Goal: Task Accomplishment & Management: Use online tool/utility

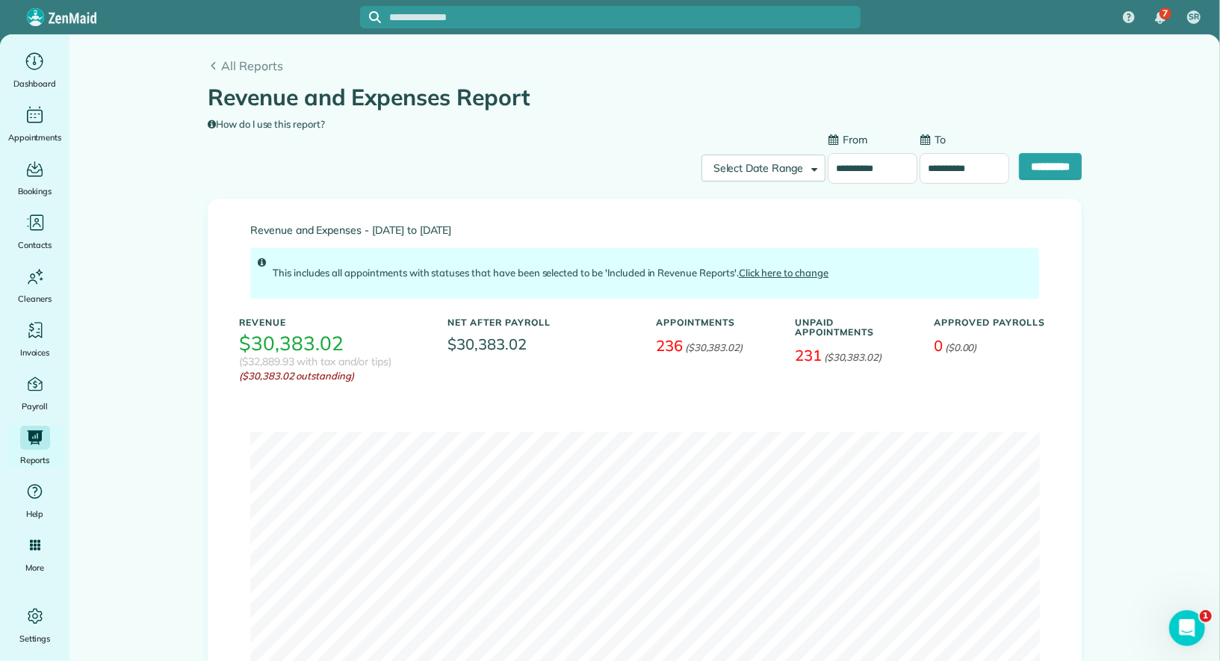
scroll to position [40, 0]
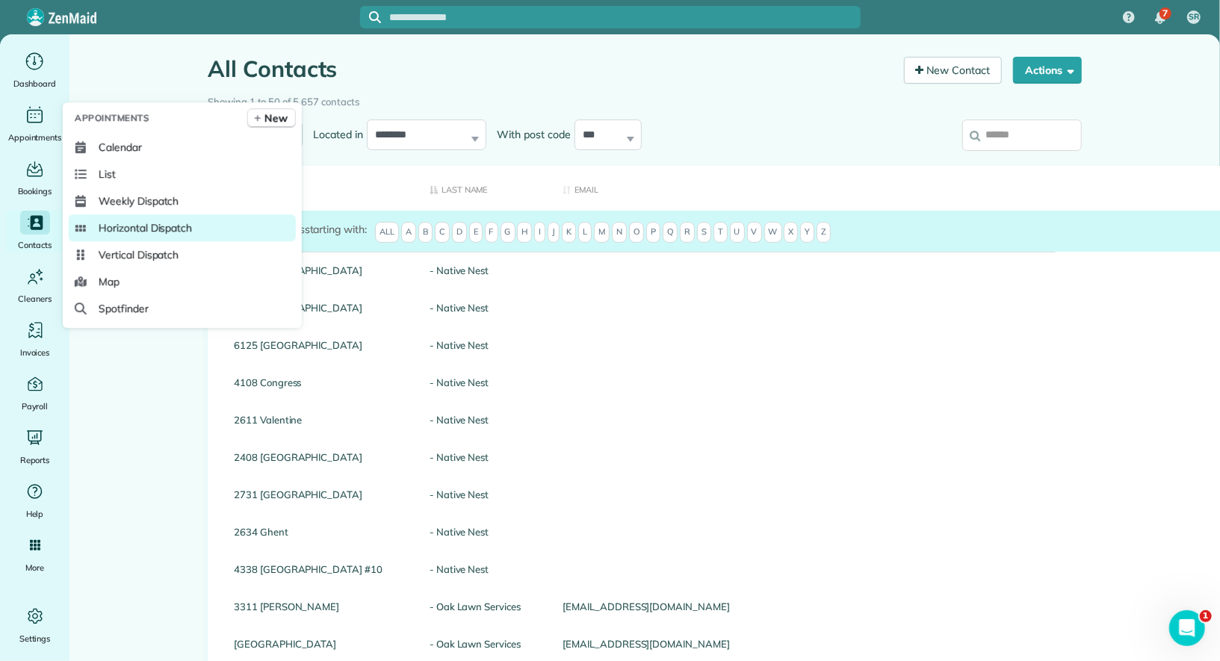
click at [168, 228] on span "Horizontal Dispatch" at bounding box center [145, 227] width 93 height 15
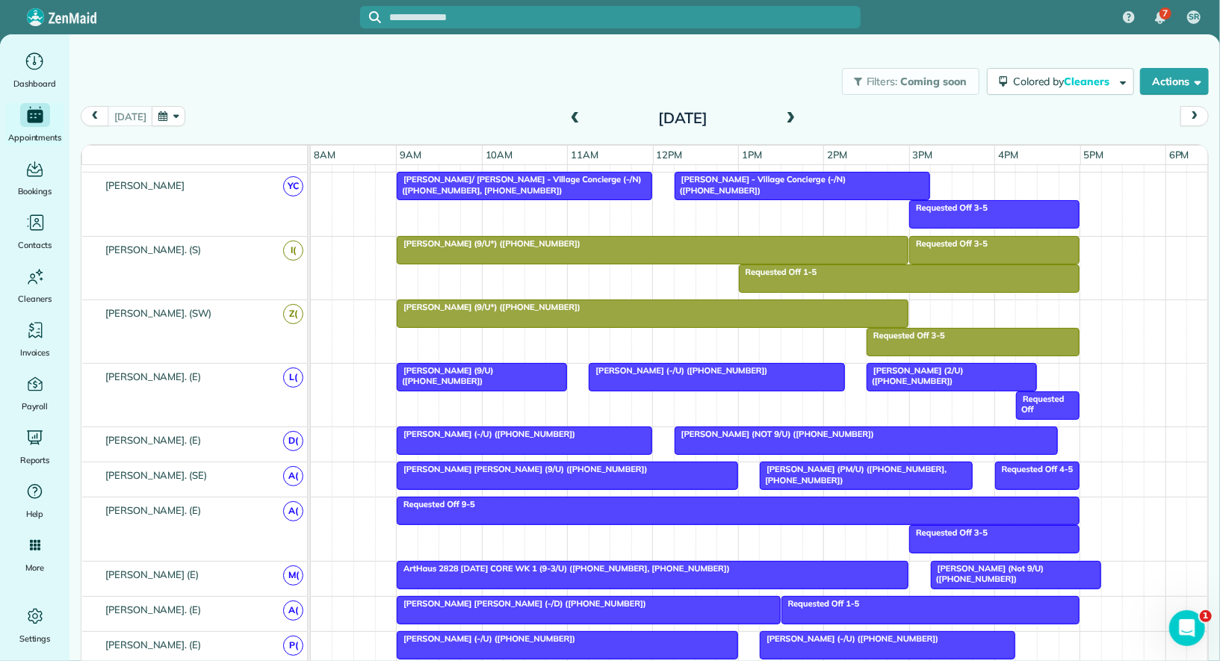
click at [718, 440] on div at bounding box center [867, 440] width 383 height 27
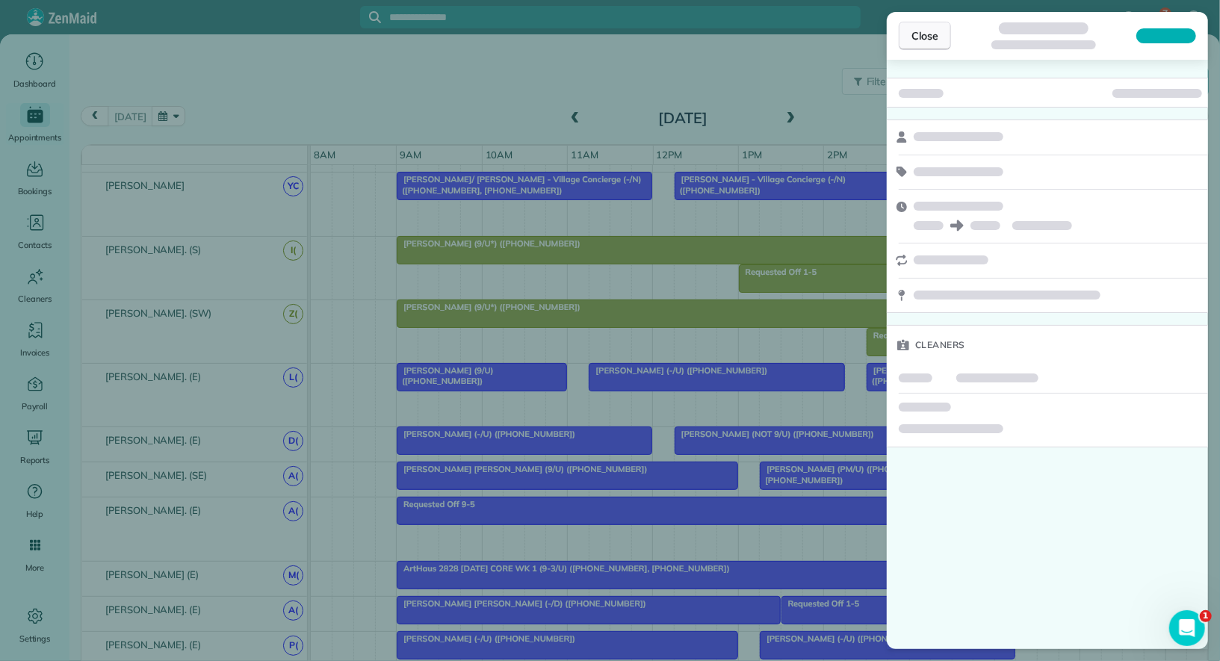
click at [932, 44] on button "Close" at bounding box center [925, 36] width 52 height 28
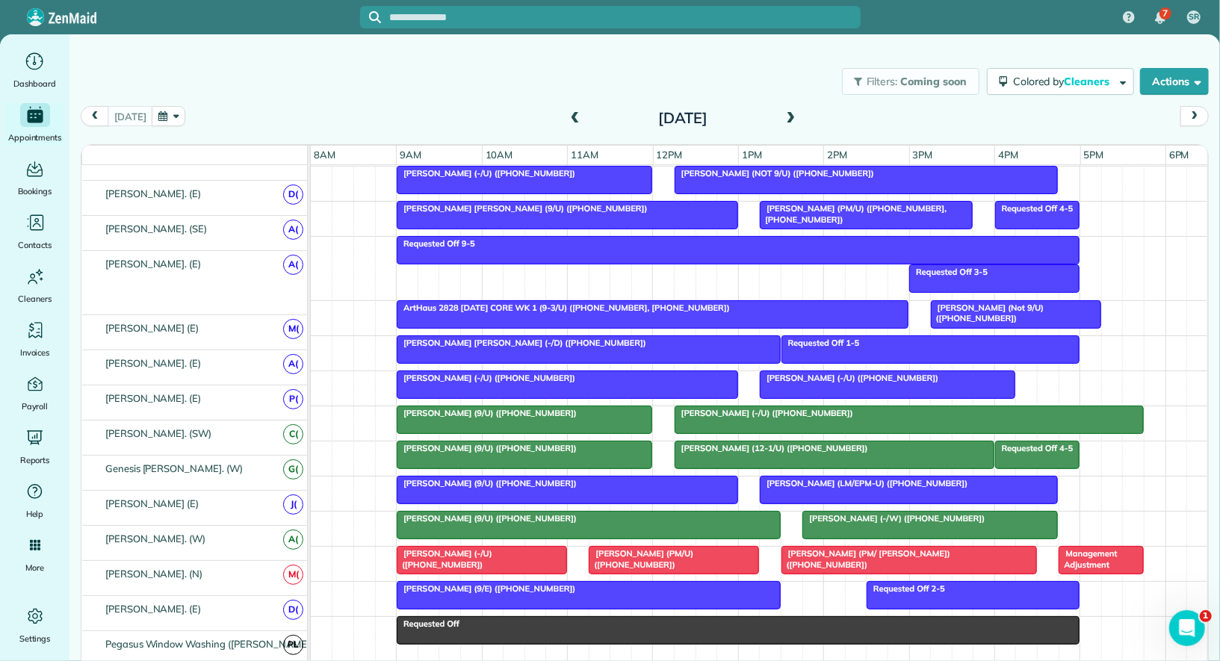
scroll to position [847, 0]
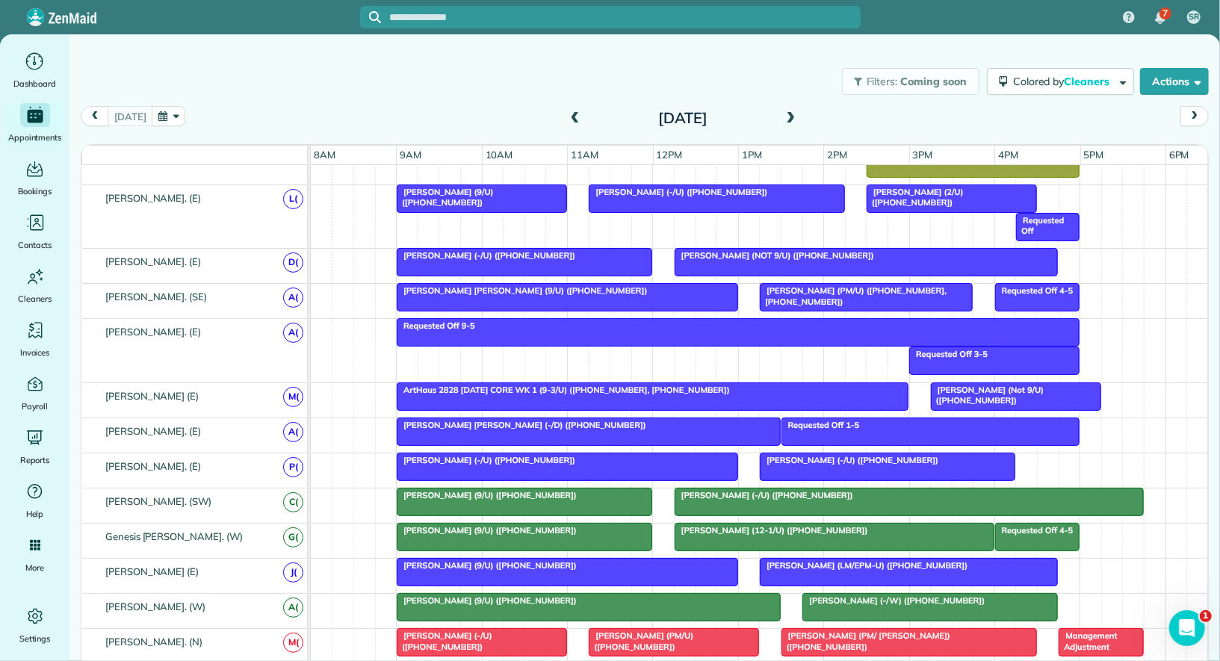
click at [1011, 394] on div "Caitlin Campbell (Not 9/U) (+12014582278)" at bounding box center [1016, 396] width 161 height 22
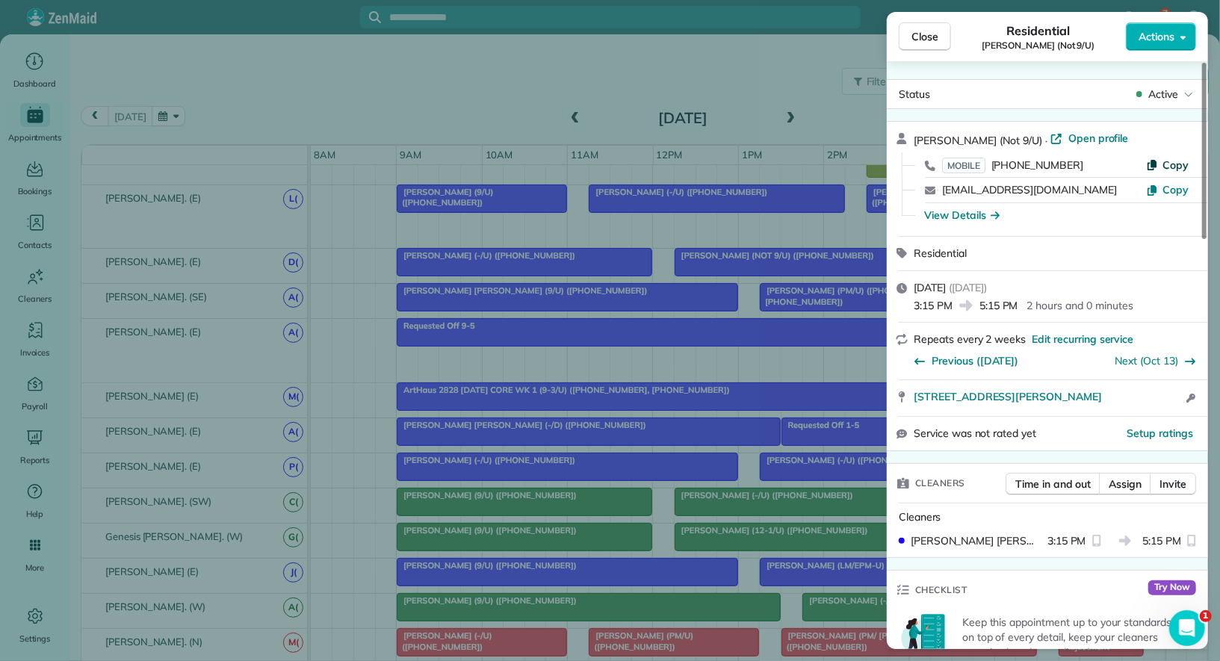
click at [1176, 166] on span "Copy" at bounding box center [1176, 164] width 26 height 13
